Goal: Check status: Check status

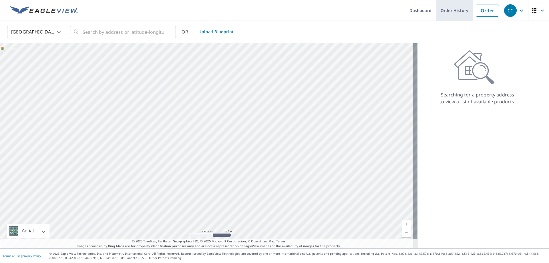
click at [458, 11] on link "Order History" at bounding box center [454, 10] width 37 height 21
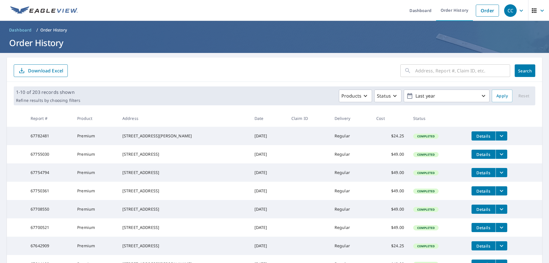
click at [416, 69] on input "text" at bounding box center [463, 71] width 95 height 16
type input "430 Mallard cir"
click button "Search" at bounding box center [525, 70] width 21 height 13
